Goal: Task Accomplishment & Management: Manage account settings

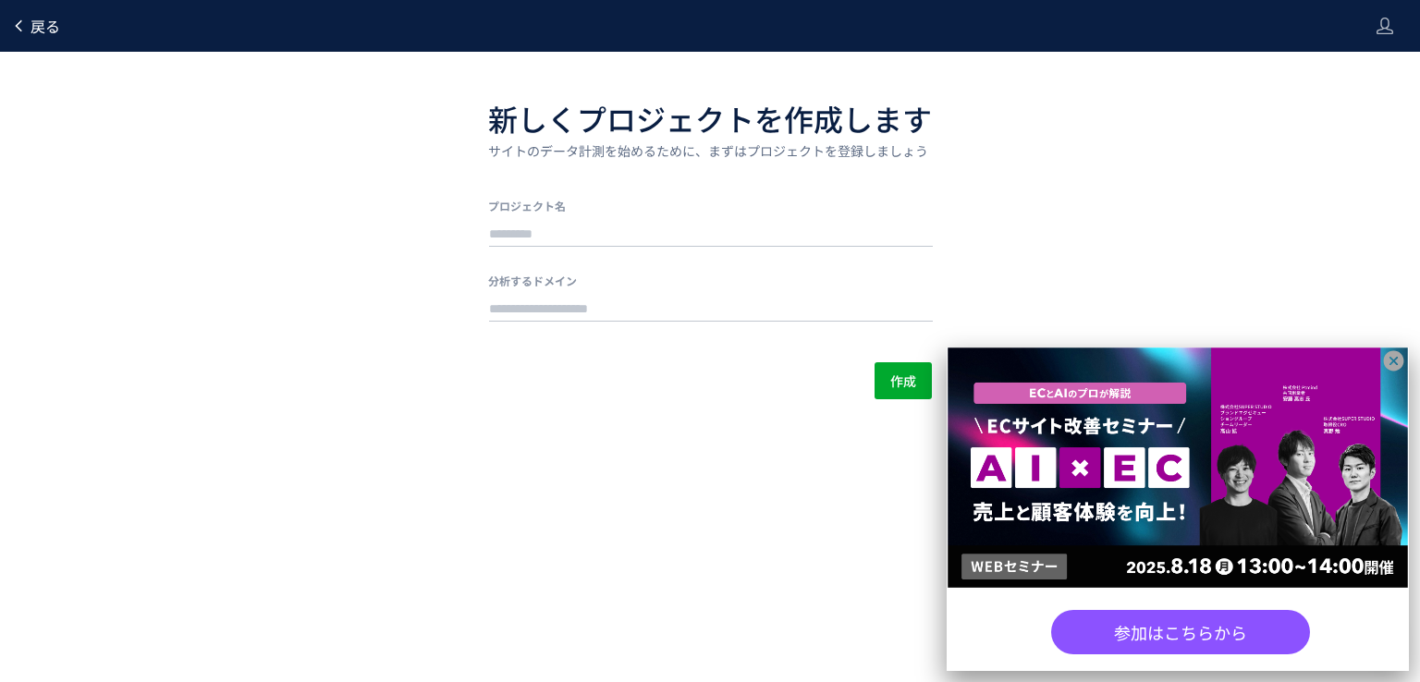
click at [39, 31] on span "戻る" at bounding box center [46, 26] width 30 height 22
click at [1396, 357] on icon at bounding box center [1393, 360] width 23 height 23
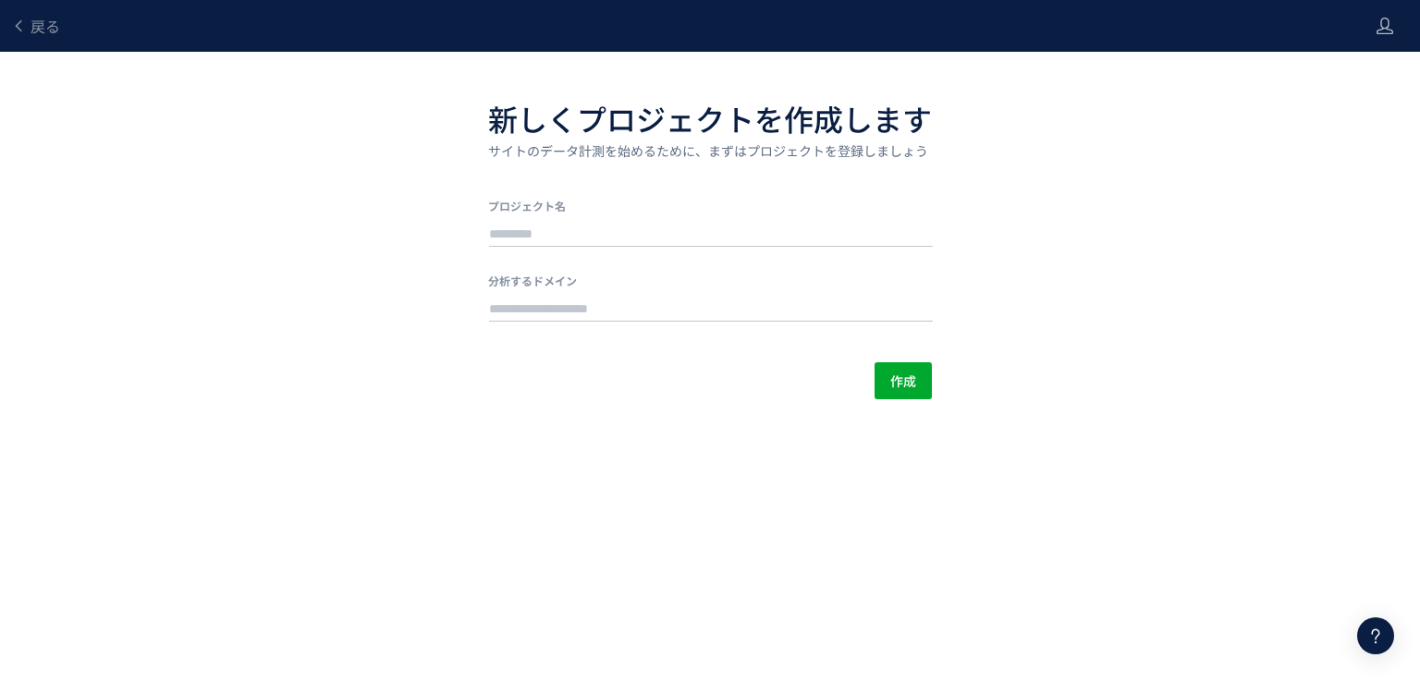
click at [48, 324] on div "戻る 新しくプロジェクトを作成します サイトのデータ計測を始めるために、まずはプロジェクトを登録しましょう プロジェクト名 分析するドメイン 作成" at bounding box center [710, 199] width 1420 height 399
click at [1377, 31] on use at bounding box center [1384, 26] width 17 height 17
drag, startPoint x: 1333, startPoint y: 67, endPoint x: 1318, endPoint y: 101, distance: 36.4
click at [1318, 101] on ul "アカウント設定 ログアウト" at bounding box center [1345, 87] width 137 height 59
click at [21, 31] on icon at bounding box center [18, 25] width 15 height 15
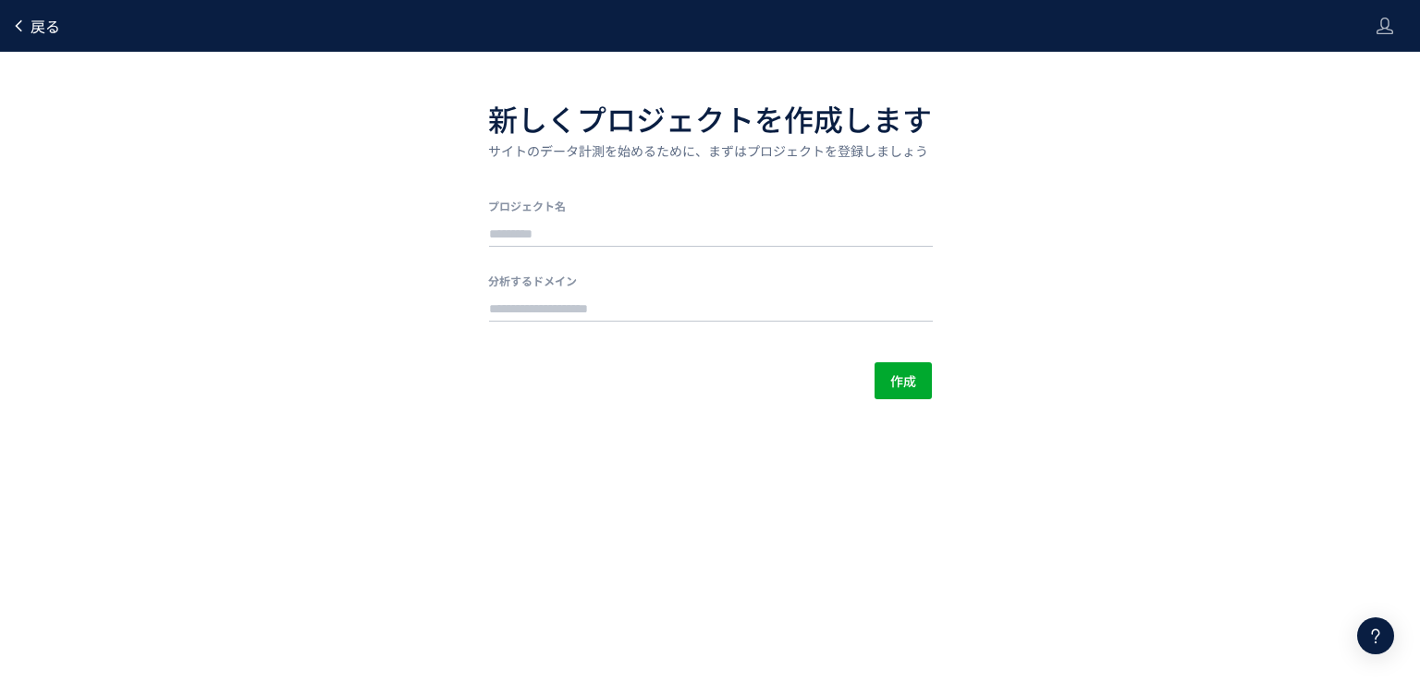
click at [17, 29] on icon at bounding box center [18, 25] width 15 height 15
click at [17, 29] on div at bounding box center [710, 341] width 1420 height 682
click at [1376, 20] on icon at bounding box center [1384, 26] width 18 height 18
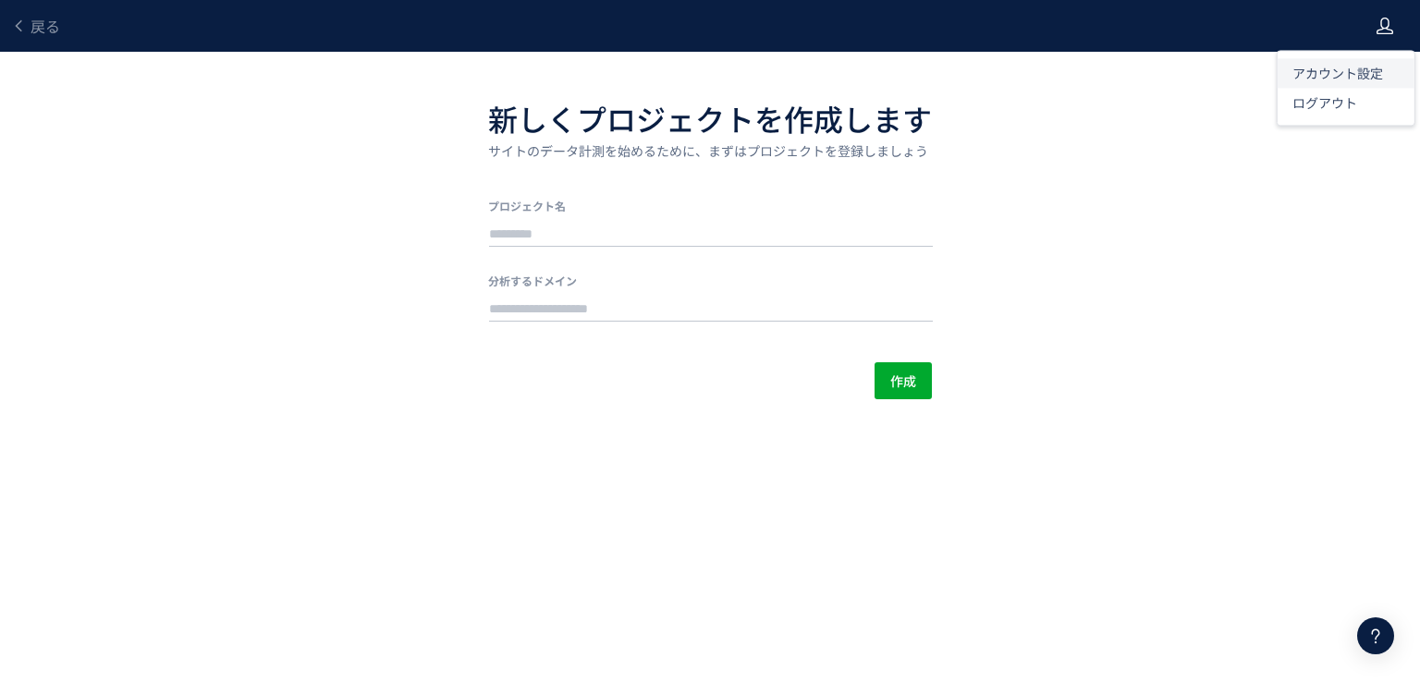
click at [1375, 77] on span "アカウント設定" at bounding box center [1337, 73] width 91 height 18
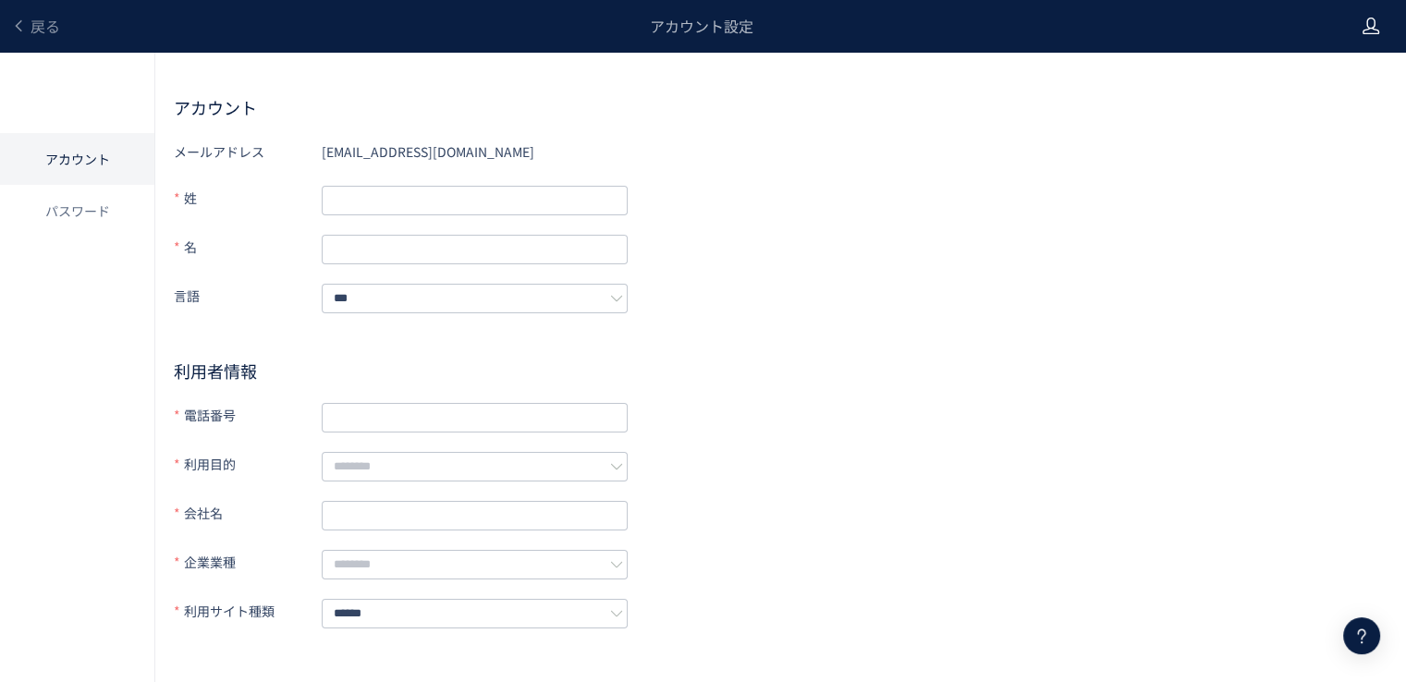
click at [1374, 31] on icon at bounding box center [1371, 26] width 18 height 18
click at [1340, 109] on span "ログアウト" at bounding box center [1310, 102] width 65 height 18
